Goal: Navigation & Orientation: Find specific page/section

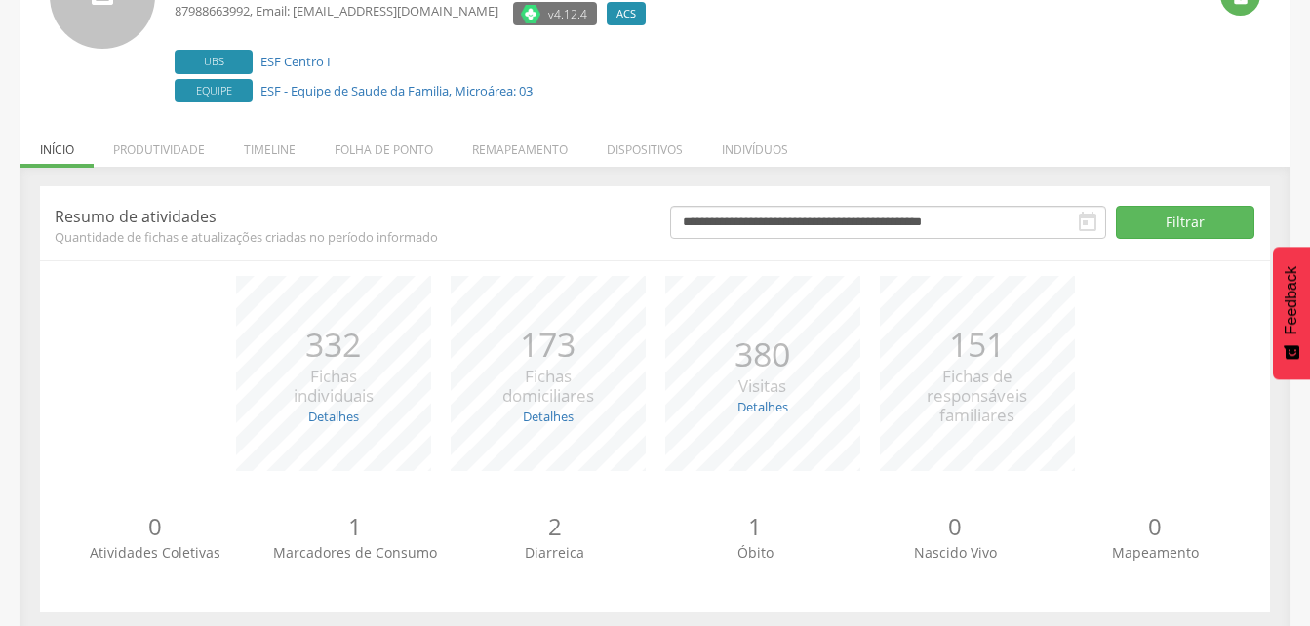
scroll to position [195, 0]
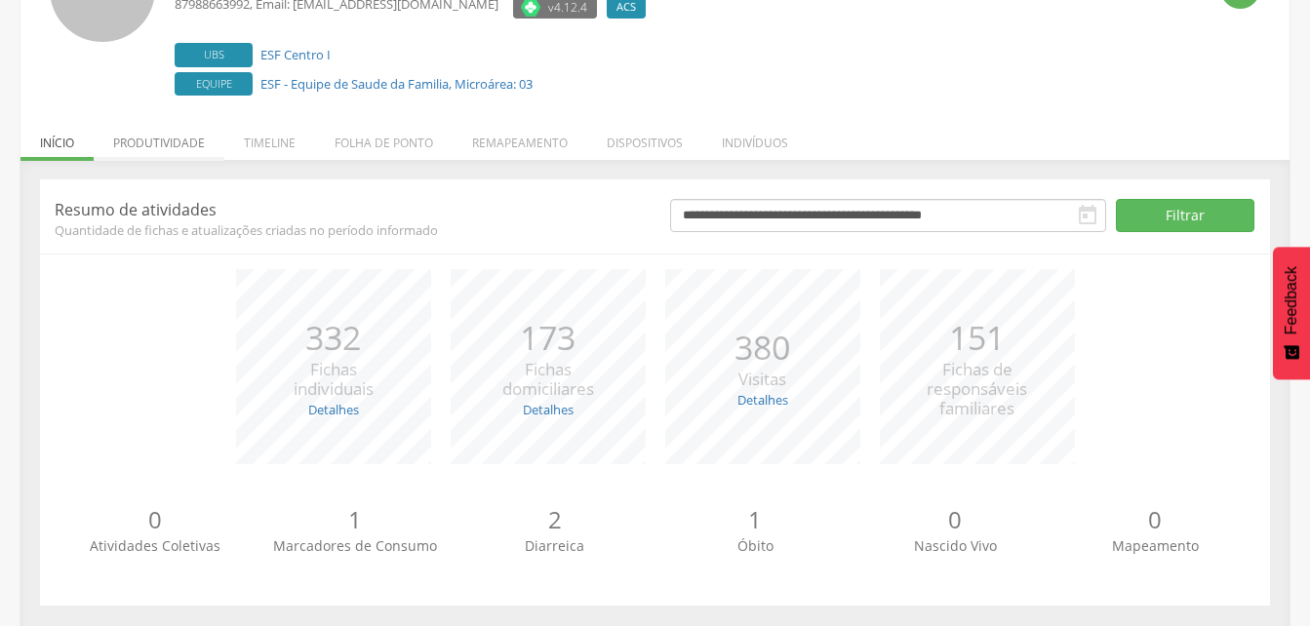
click at [189, 143] on li "Produtividade" at bounding box center [159, 138] width 131 height 46
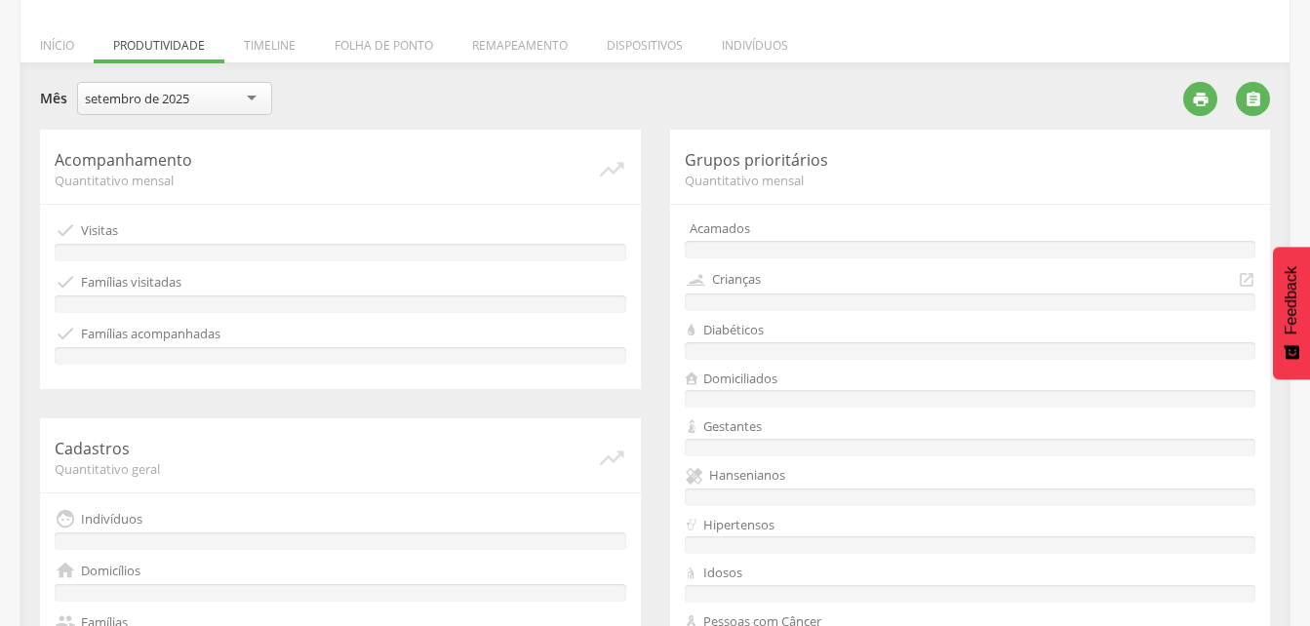
scroll to position [0, 0]
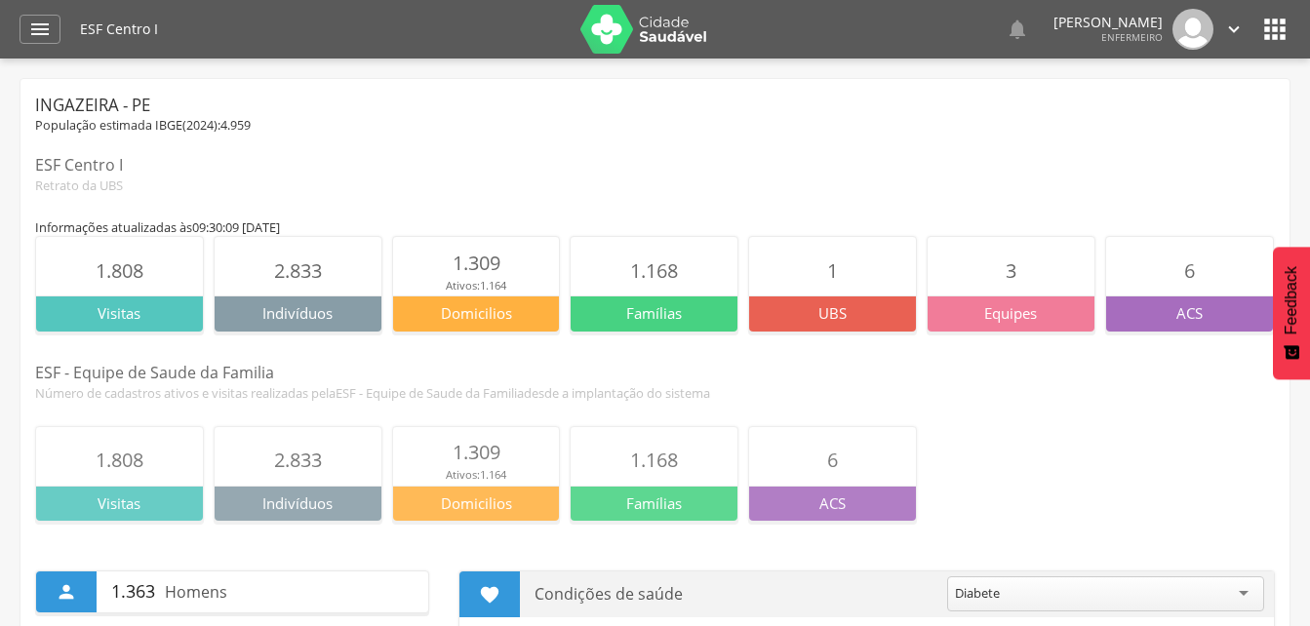
click at [1274, 39] on icon "" at bounding box center [1274, 29] width 31 height 31
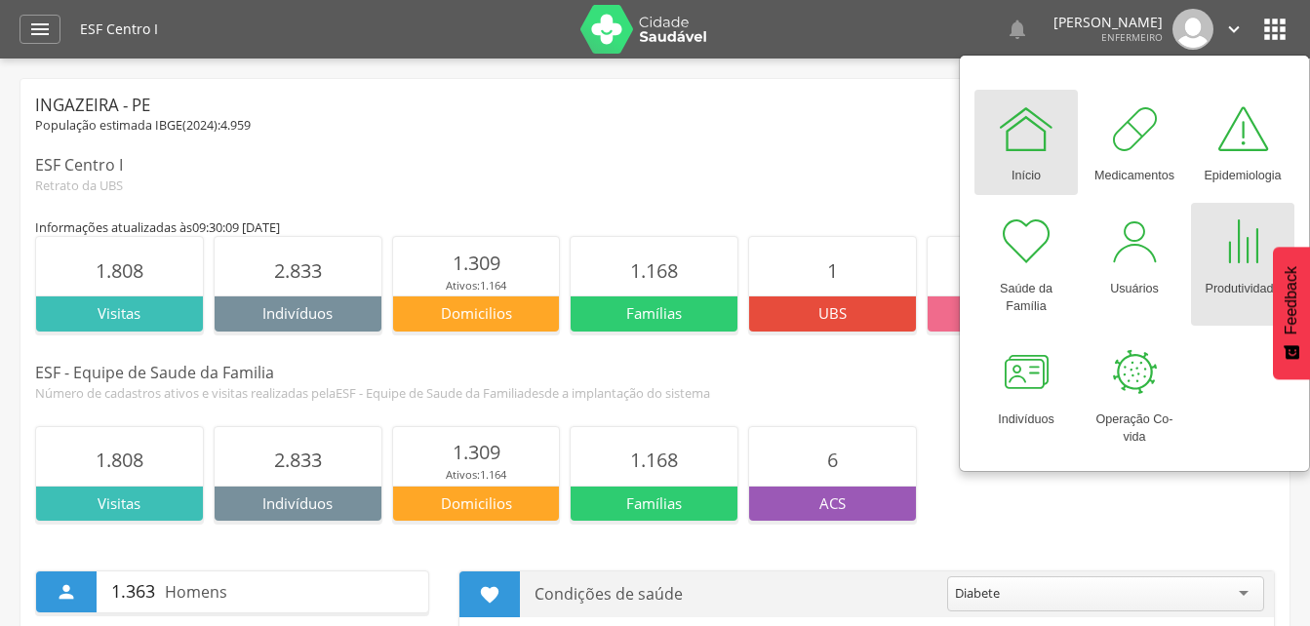
click at [1226, 259] on div at bounding box center [1242, 242] width 59 height 59
